Goal: Browse casually: Explore the website without a specific task or goal

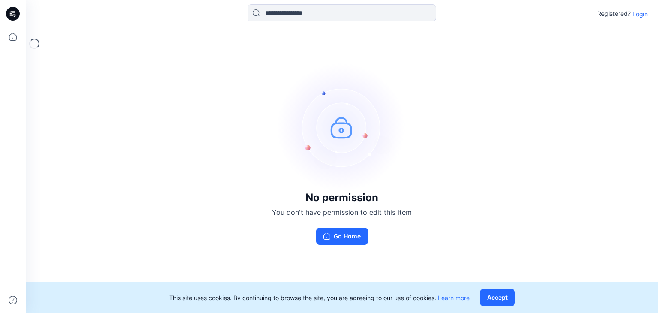
click at [13, 18] on icon at bounding box center [13, 14] width 14 height 14
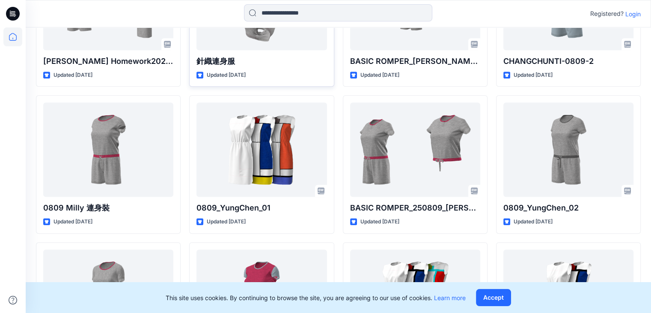
scroll to position [499, 0]
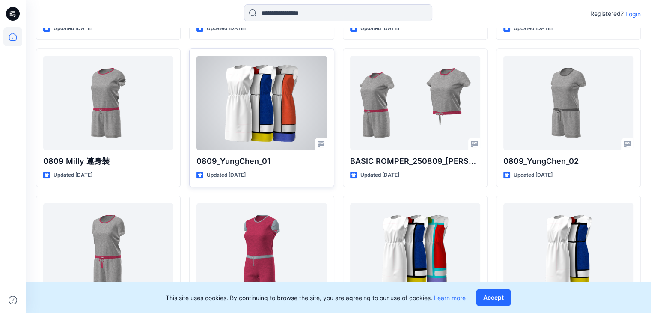
click at [279, 98] on div at bounding box center [262, 103] width 130 height 94
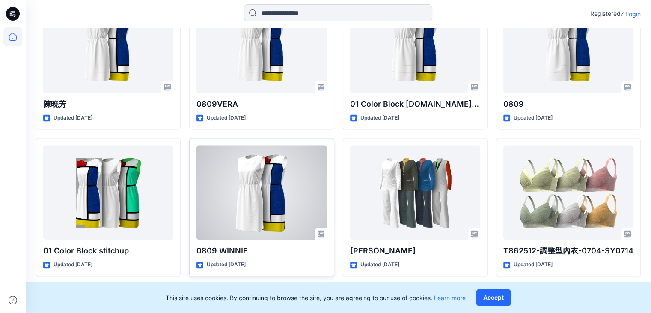
scroll to position [1293, 0]
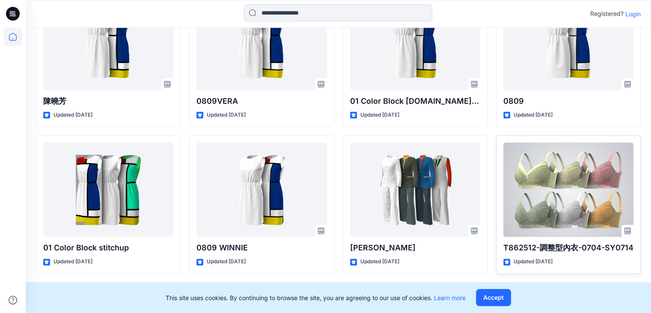
click at [558, 192] on div at bounding box center [569, 189] width 130 height 94
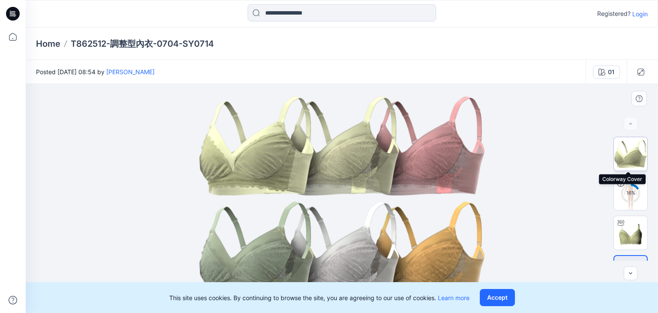
click at [632, 158] on img at bounding box center [630, 153] width 33 height 33
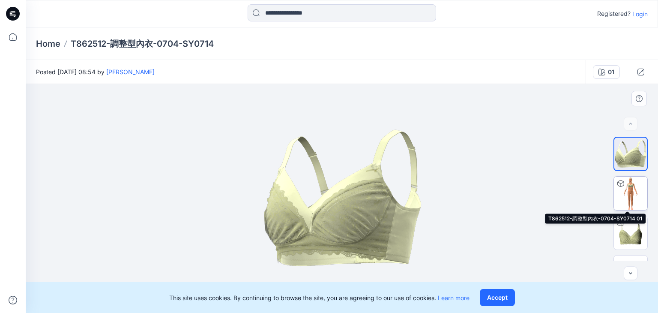
click at [631, 193] on img at bounding box center [630, 192] width 33 height 33
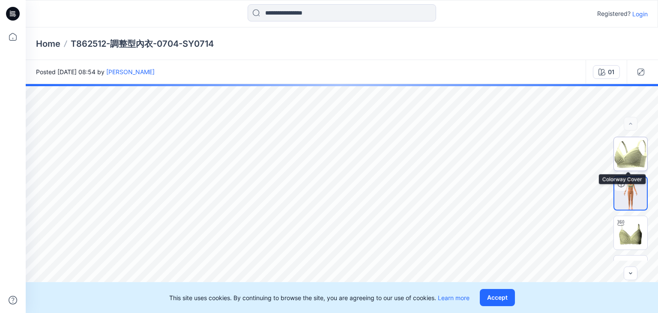
click at [635, 161] on img at bounding box center [630, 153] width 33 height 33
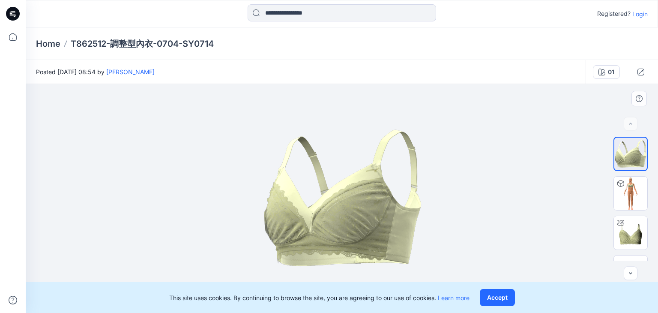
drag, startPoint x: 368, startPoint y: 216, endPoint x: 331, endPoint y: 221, distance: 37.6
click at [331, 221] on img at bounding box center [342, 198] width 162 height 138
click at [503, 298] on button "Accept" at bounding box center [497, 297] width 35 height 17
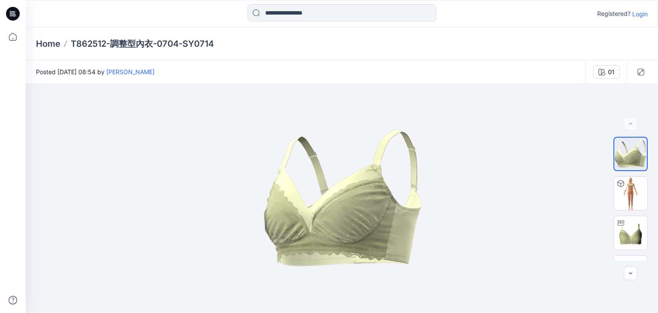
click at [12, 13] on icon at bounding box center [13, 14] width 14 height 14
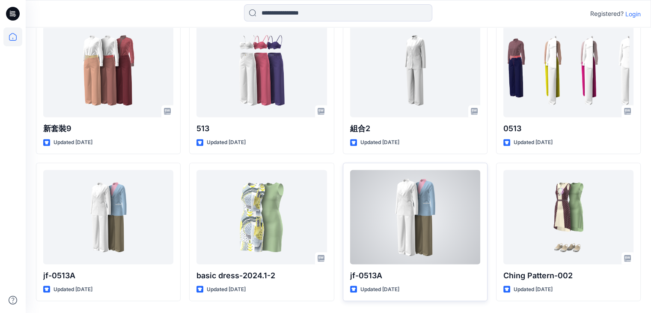
scroll to position [1689, 0]
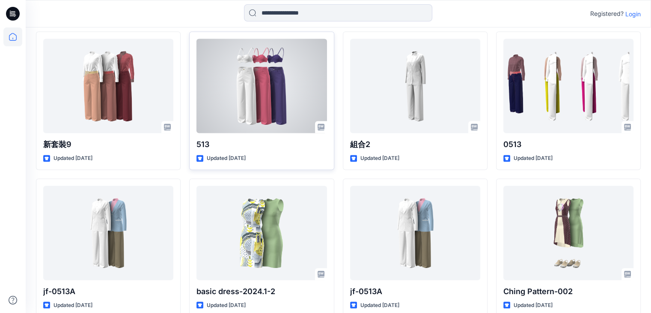
click at [248, 88] on div at bounding box center [262, 86] width 130 height 94
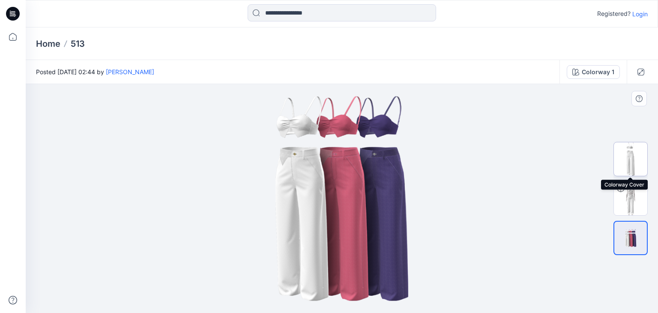
click at [635, 156] on img at bounding box center [630, 158] width 33 height 33
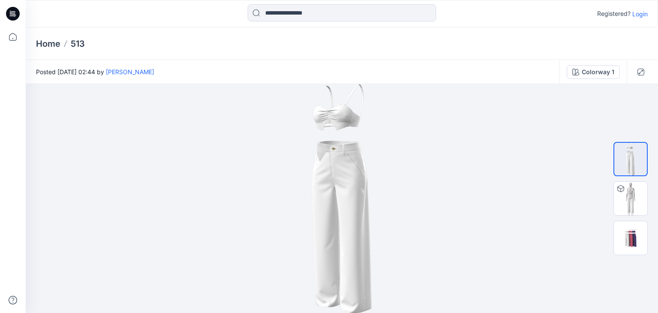
drag, startPoint x: 9, startPoint y: 14, endPoint x: 18, endPoint y: 14, distance: 9.0
click at [9, 14] on icon at bounding box center [13, 14] width 14 height 14
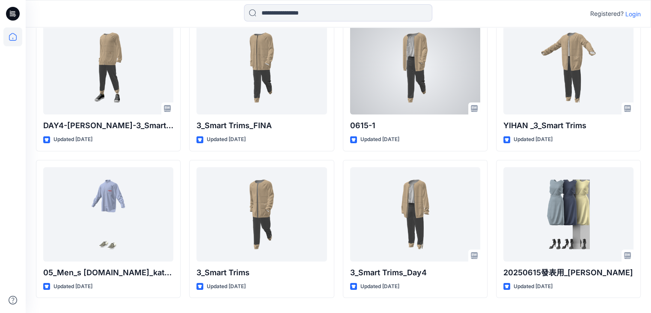
scroll to position [3051, 0]
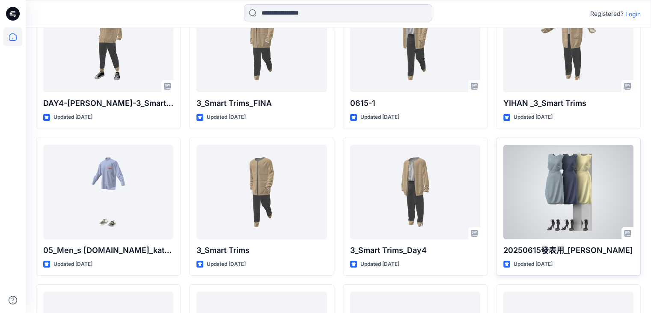
click at [576, 180] on div at bounding box center [569, 192] width 130 height 94
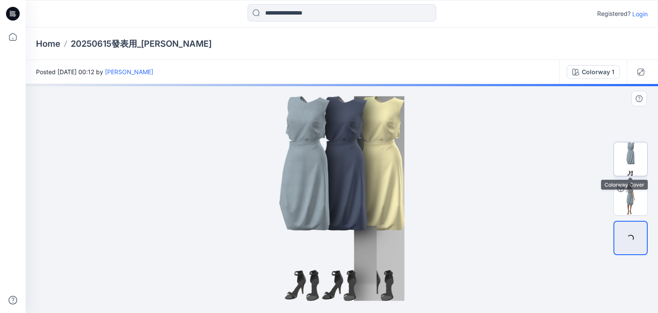
click at [634, 156] on img at bounding box center [630, 158] width 33 height 33
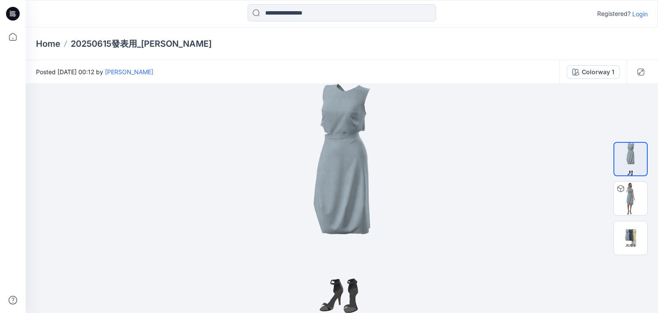
click at [9, 11] on icon at bounding box center [13, 14] width 14 height 14
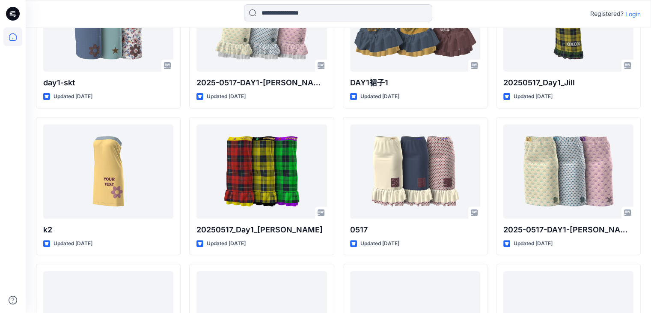
scroll to position [6953, 0]
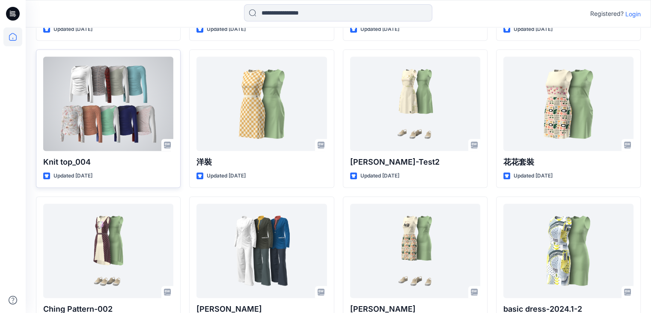
click at [128, 106] on div at bounding box center [108, 104] width 130 height 94
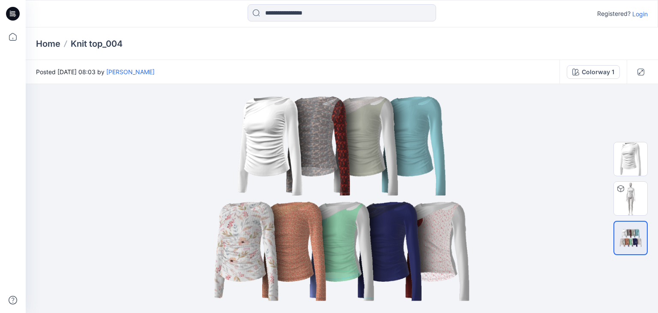
click at [16, 14] on icon at bounding box center [13, 14] width 14 height 14
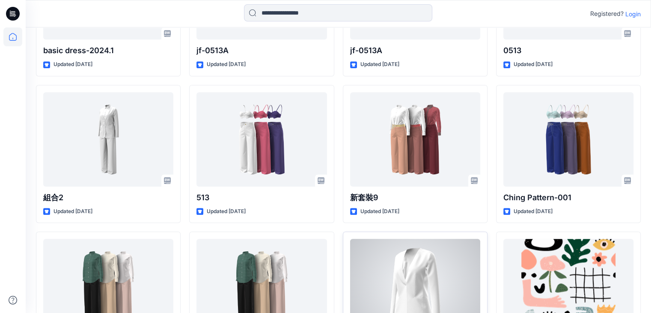
scroll to position [7436, 0]
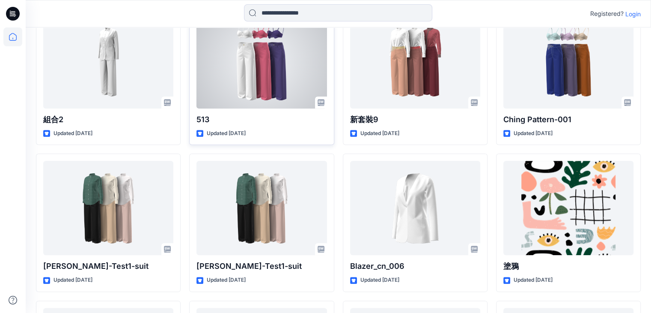
click at [267, 57] on div at bounding box center [262, 61] width 130 height 94
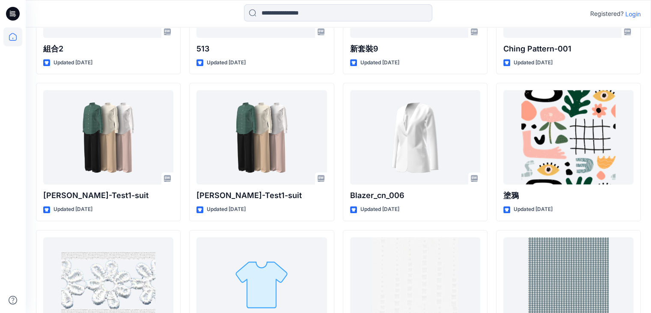
scroll to position [7330, 0]
